Goal: Find specific fact: Find specific fact

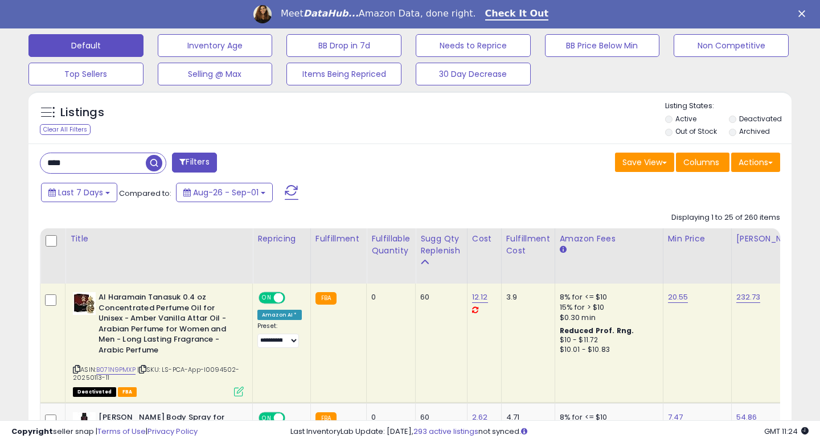
scroll to position [373, 0]
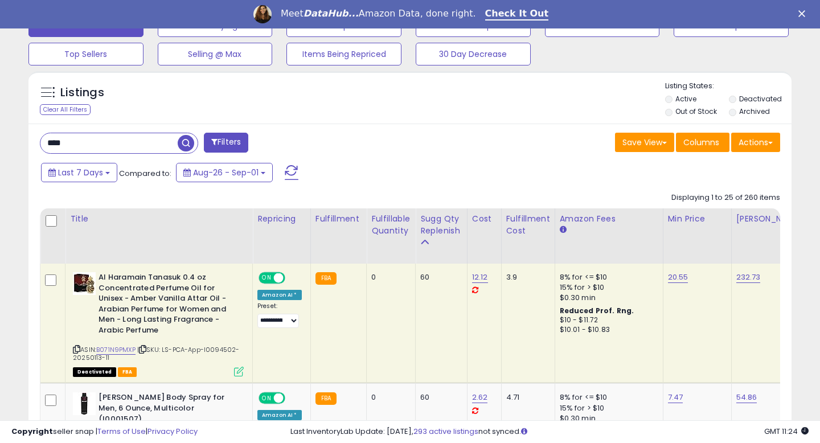
click at [52, 147] on input "****" at bounding box center [108, 143] width 137 height 20
paste input "***"
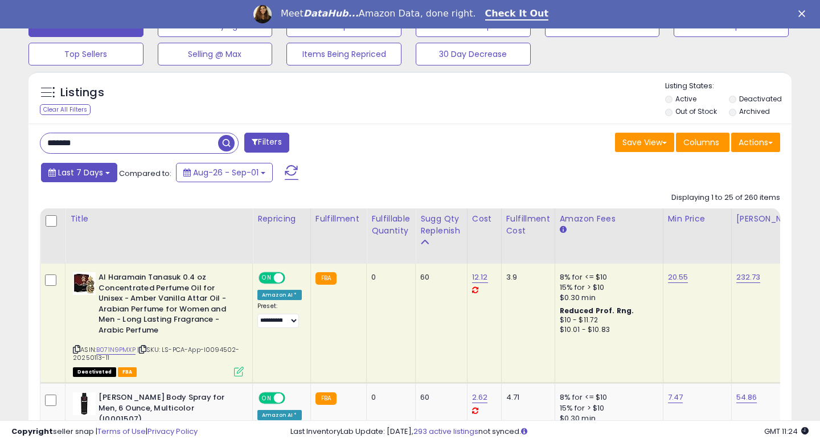
type input "*******"
click at [87, 167] on span "Last 7 Days" at bounding box center [80, 172] width 45 height 11
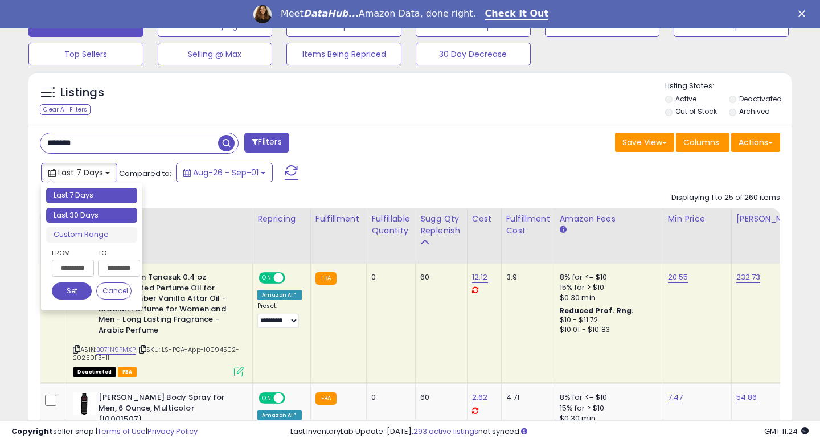
type input "**********"
click at [84, 215] on li "Last 30 Days" at bounding box center [91, 215] width 91 height 15
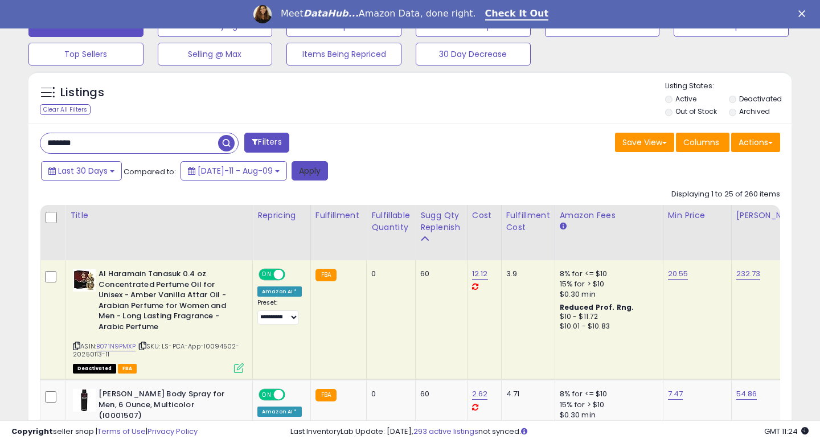
click at [301, 172] on button "Apply" at bounding box center [309, 170] width 36 height 19
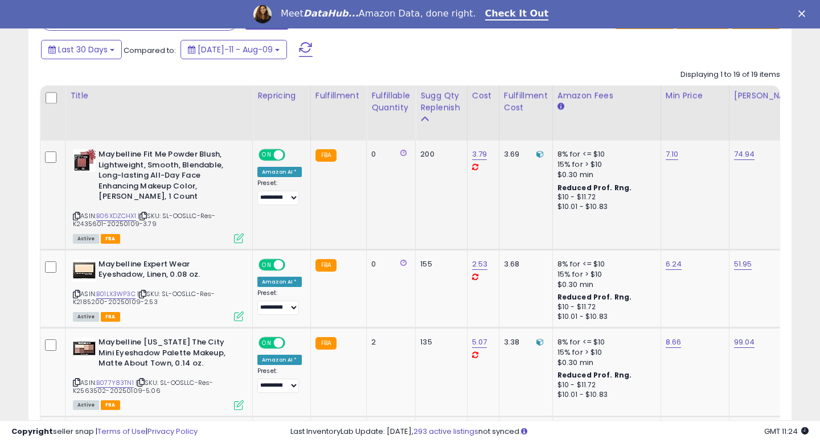
scroll to position [491, 0]
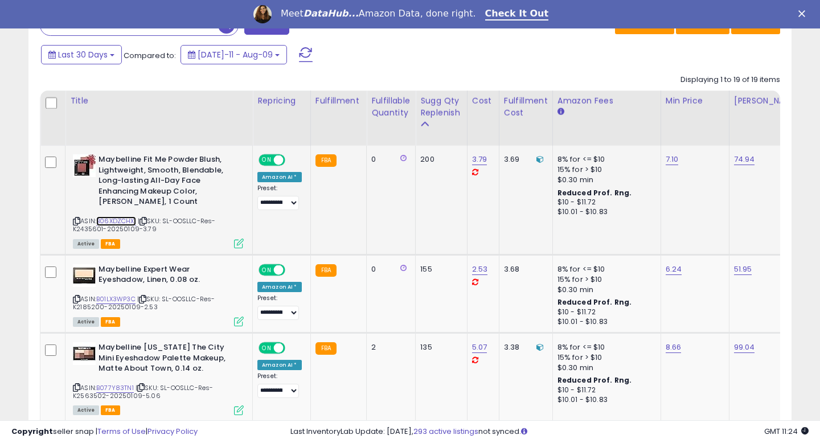
click at [118, 224] on link "B06XDZCHX1" at bounding box center [116, 221] width 40 height 10
click at [182, 225] on div "ASIN: B06XDZCHX1 | SKU: SL-OOSLLC-Res-K2435601-20250109-3.79 Active FBA" at bounding box center [158, 200] width 171 height 93
click at [89, 229] on span "| SKU: SL-OOSLLC-Res-K2435601-20250109-3.79" at bounding box center [144, 224] width 142 height 17
copy span "K2435601"
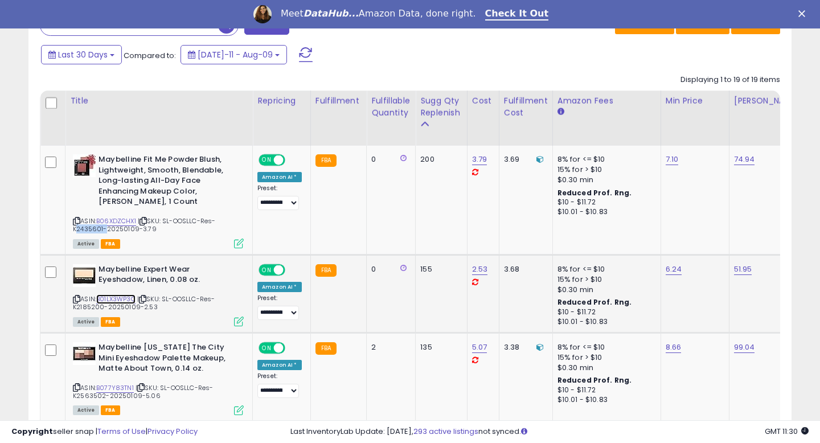
click at [113, 299] on link "B01LX3WP3C" at bounding box center [115, 299] width 39 height 10
click at [209, 299] on span "| SKU: SL-OOSLLC-Res-K2185200-20250109-2.53" at bounding box center [144, 302] width 142 height 17
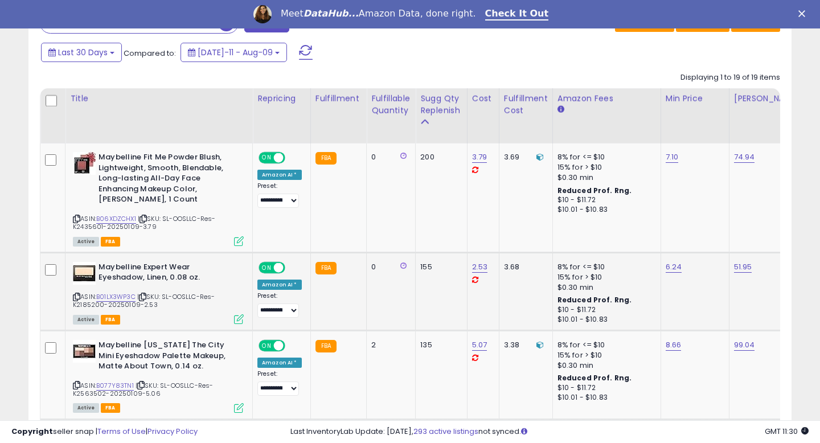
click at [88, 305] on span "| SKU: SL-OOSLLC-Res-K2185200-20250109-2.53" at bounding box center [144, 300] width 142 height 17
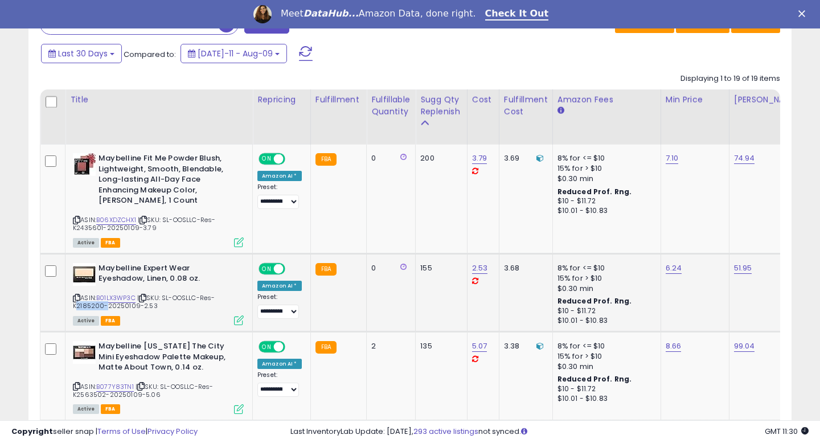
copy span "K2185200"
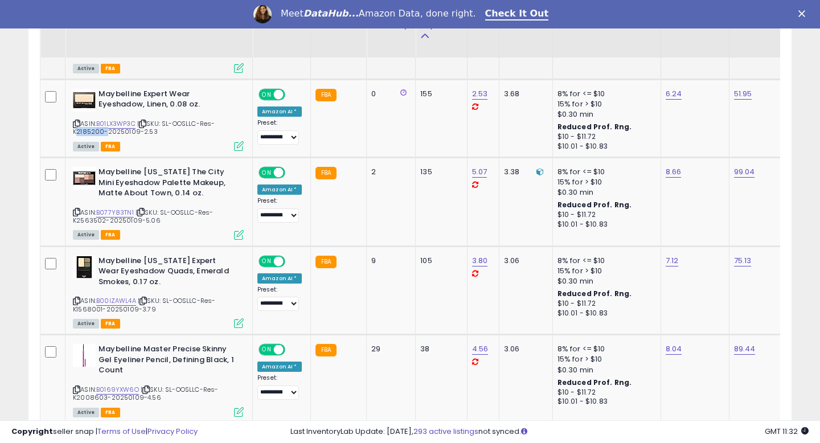
scroll to position [671, 0]
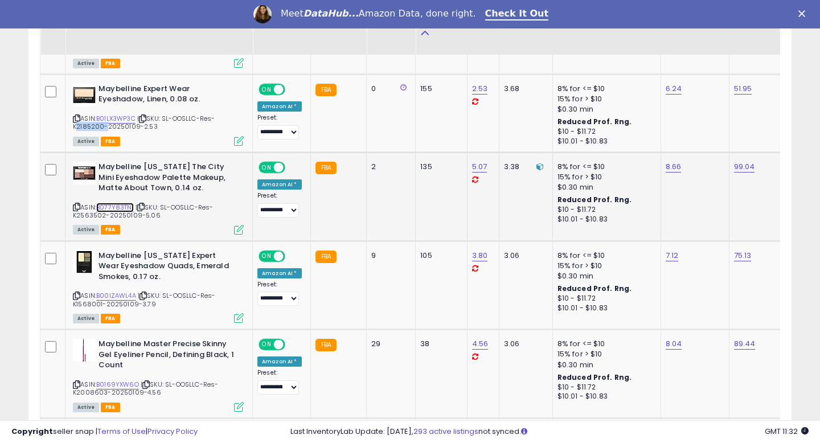
click at [119, 209] on link "B077Y83TN1" at bounding box center [115, 208] width 38 height 10
click at [88, 215] on span "| SKU: SL-OOSLLC-Res-K2563502-20250109-5.06" at bounding box center [143, 211] width 140 height 17
copy span "K2563502"
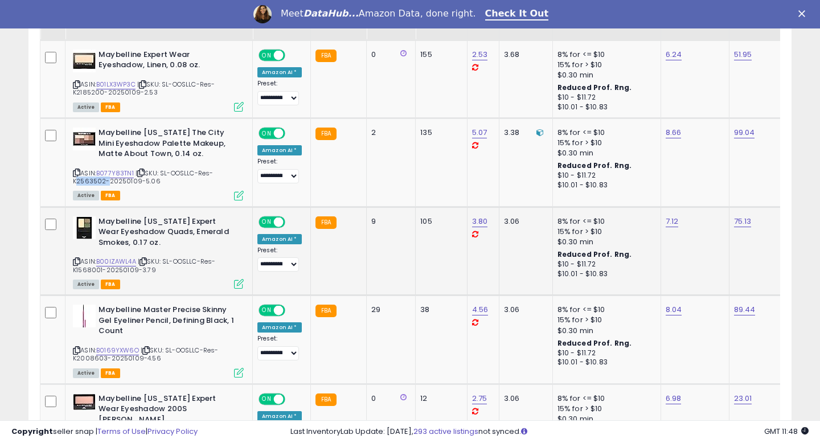
scroll to position [726, 0]
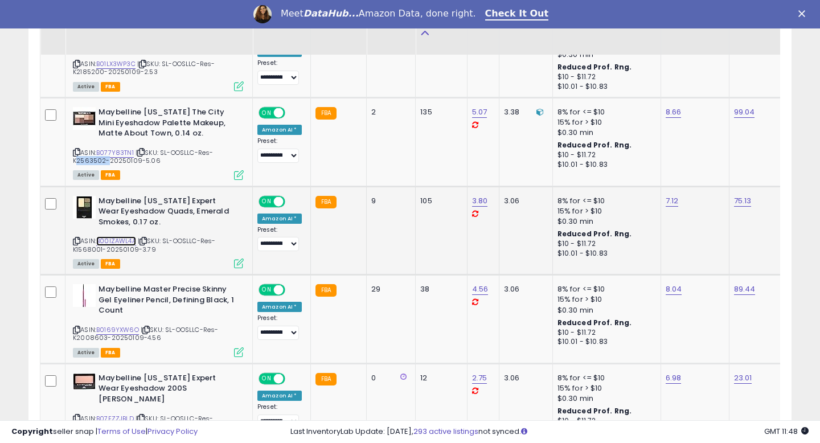
click at [128, 242] on link "B00IZAWL4A" at bounding box center [116, 241] width 40 height 10
click at [82, 243] on div "ASIN: B00IZAWL4A | SKU: SL-OOSLLC-Res-K1568001-20250109-3.79 Active FBA" at bounding box center [158, 232] width 171 height 72
click at [80, 247] on span "| SKU: SL-OOSLLC-Res-K1568001-20250109-3.79" at bounding box center [144, 244] width 142 height 17
copy span "K1568001"
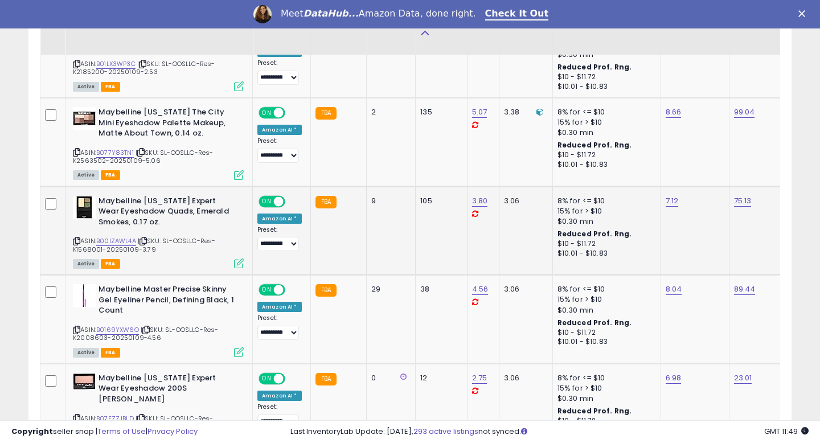
click at [85, 248] on span "| SKU: SL-OOSLLC-Res-K1568001-20250109-3.79" at bounding box center [144, 244] width 142 height 17
copy span "K1568001"
click at [113, 330] on link "B0169YXW6O" at bounding box center [117, 330] width 43 height 10
click at [93, 338] on span "| SKU: SL-OOSLLC-Res-K2008603-20250109-4.56" at bounding box center [145, 333] width 145 height 17
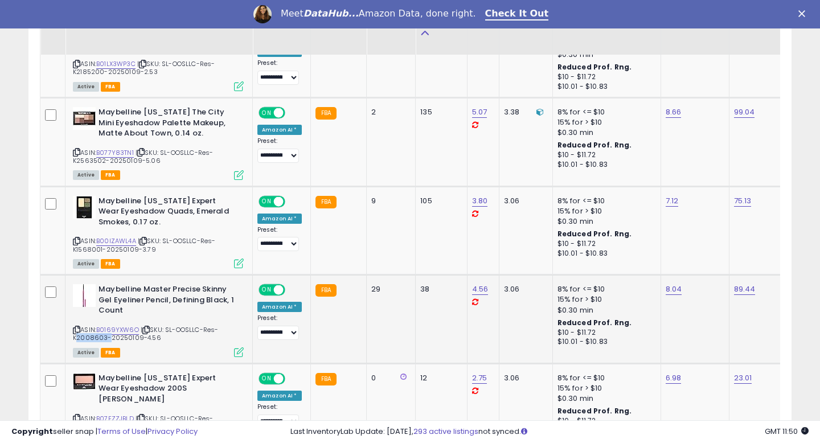
click at [93, 338] on span "| SKU: SL-OOSLLC-Res-K2008603-20250109-4.56" at bounding box center [145, 333] width 145 height 17
copy span "K2008603"
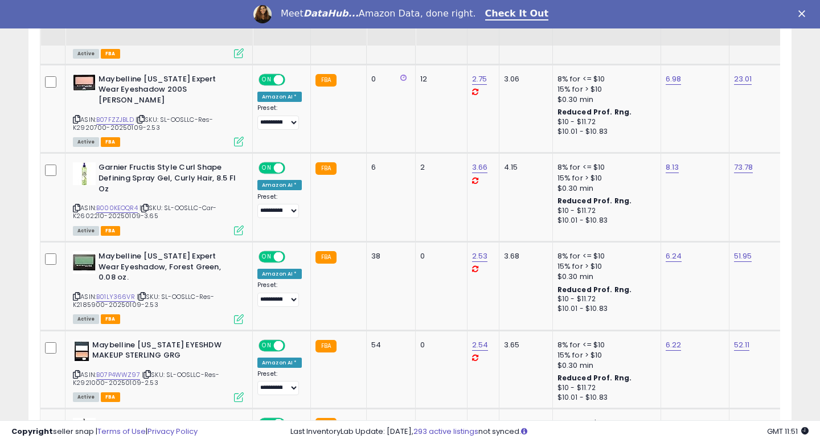
scroll to position [1029, 0]
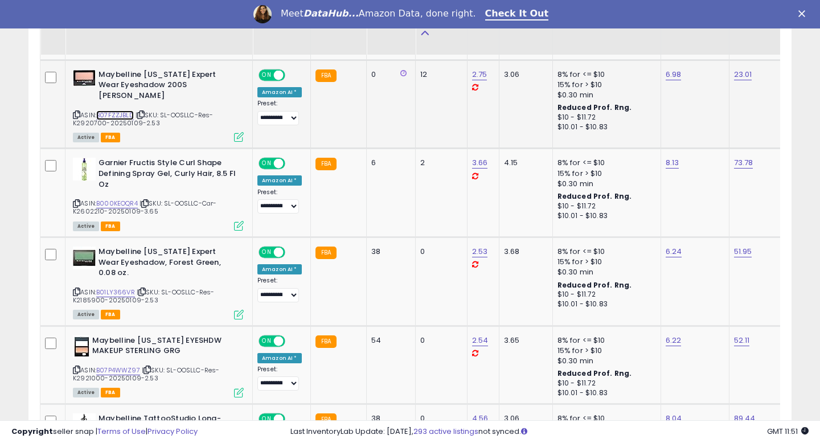
click at [124, 110] on link "B07FZZJBLD" at bounding box center [115, 115] width 38 height 10
click at [89, 113] on span "| SKU: SL-OOSLLC-Res-K2920700-20250109-2.53" at bounding box center [143, 118] width 140 height 17
copy span "K2920700"
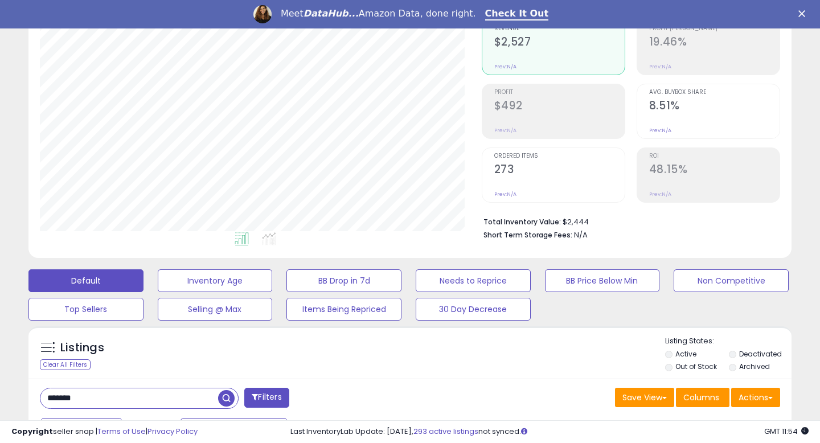
scroll to position [0, 0]
